Goal: Information Seeking & Learning: Compare options

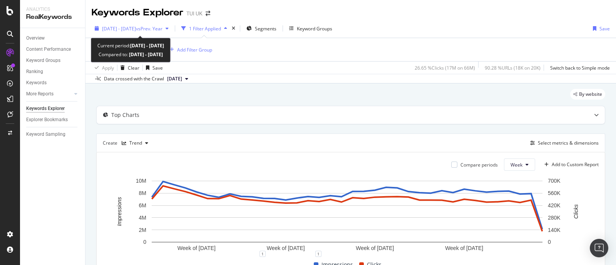
click at [162, 28] on span "vs Prev. Year" at bounding box center [149, 28] width 27 height 7
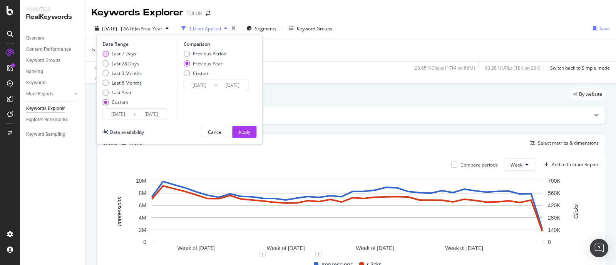
click at [119, 52] on div "Last 7 Days" at bounding box center [124, 53] width 25 height 7
type input "[DATE]"
click at [245, 130] on div "Apply" at bounding box center [244, 132] width 12 height 7
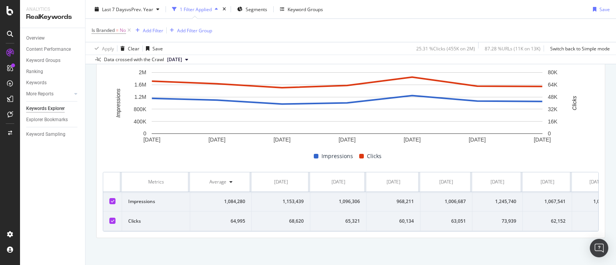
scroll to position [0, 29]
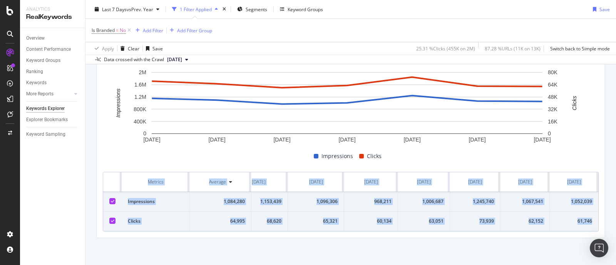
drag, startPoint x: 588, startPoint y: 217, endPoint x: 114, endPoint y: 172, distance: 476.1
click at [114, 172] on table "Metrics Average [DATE] [DATE] [DATE] [DATE] [DATE] [DATE] [DATE] Impressions 1,…" at bounding box center [339, 201] width 517 height 59
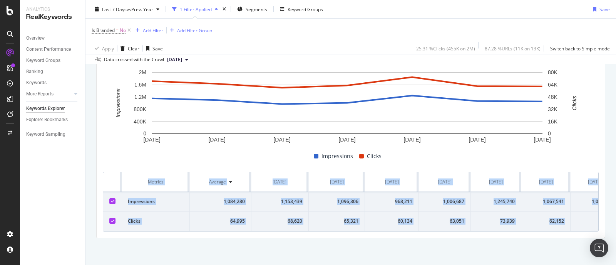
scroll to position [0, 0]
copy table "Metrics Average [DATE] [DATE] [DATE] [DATE] [DATE] [DATE] [DATE] Impressions 1,…"
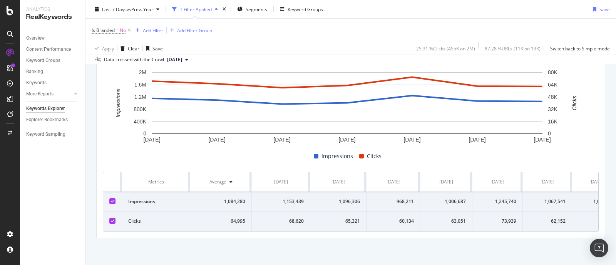
drag, startPoint x: 206, startPoint y: 242, endPoint x: 219, endPoint y: 239, distance: 13.3
click at [206, 242] on div "By website Top Charts Create Trend Select metrics & dimensions Compare periods …" at bounding box center [350, 120] width 530 height 290
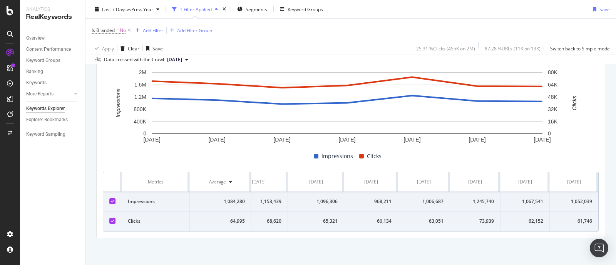
scroll to position [0, 1]
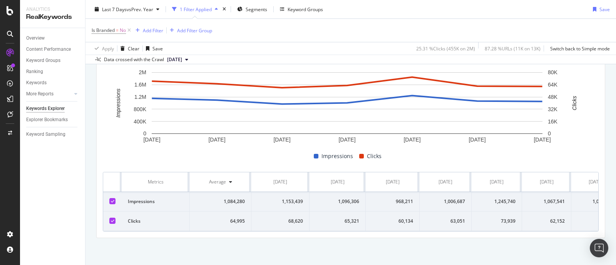
click at [274, 160] on div "[DATE] [DATE] [DATE] [DATE] [DATE] [DATE] [DATE] 0 400K 800K 1.2M 1.6M 2M 0 16K…" at bounding box center [351, 149] width 496 height 163
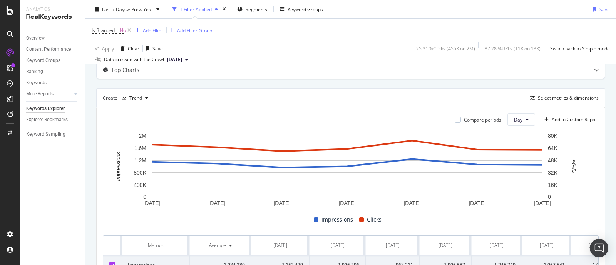
scroll to position [0, 0]
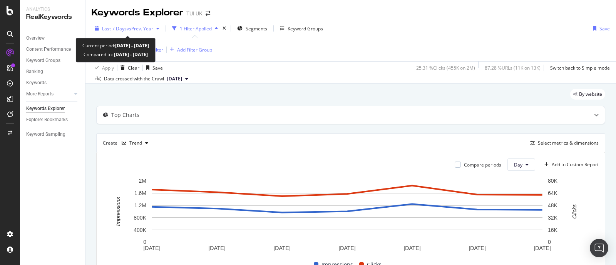
click at [146, 31] on span "vs Prev. Year" at bounding box center [140, 28] width 27 height 7
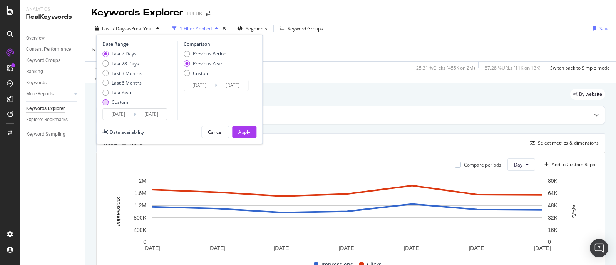
click at [119, 101] on div "Custom" at bounding box center [120, 102] width 17 height 7
type input "[DATE]"
click at [114, 110] on input "[DATE]" at bounding box center [118, 114] width 31 height 11
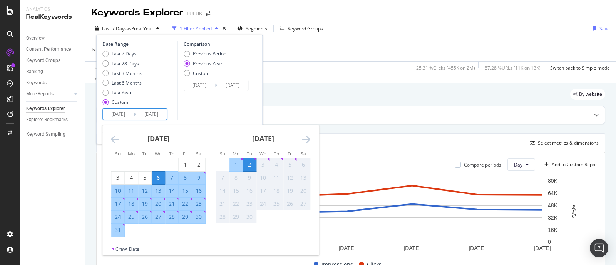
click at [332, 96] on div "By website" at bounding box center [350, 97] width 509 height 17
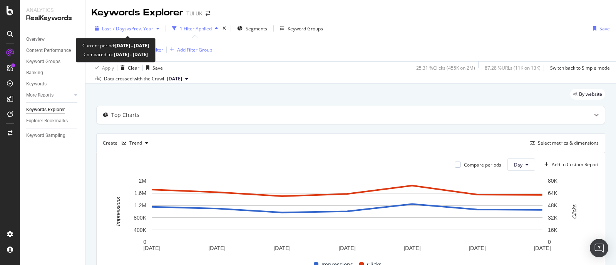
click at [144, 30] on span "vs Prev. Year" at bounding box center [140, 28] width 27 height 7
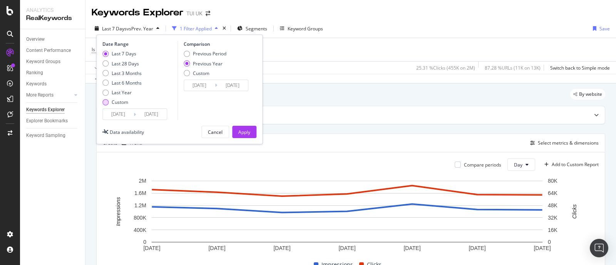
click at [119, 104] on div "Custom" at bounding box center [120, 102] width 17 height 7
type input "[DATE]"
click at [119, 116] on input "[DATE]" at bounding box center [118, 114] width 31 height 11
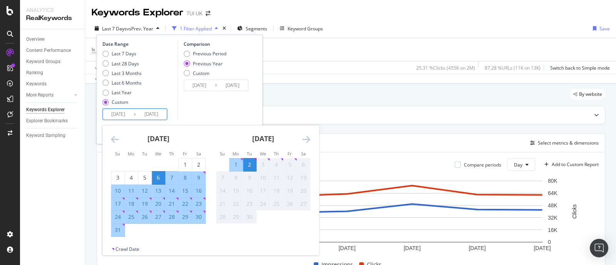
click at [150, 117] on input "[DATE]" at bounding box center [151, 114] width 31 height 11
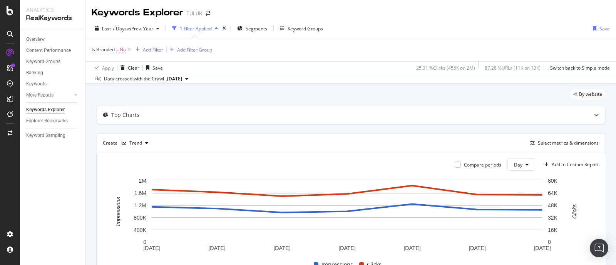
click at [318, 92] on div "By website" at bounding box center [350, 97] width 509 height 17
